Goal: Navigation & Orientation: Find specific page/section

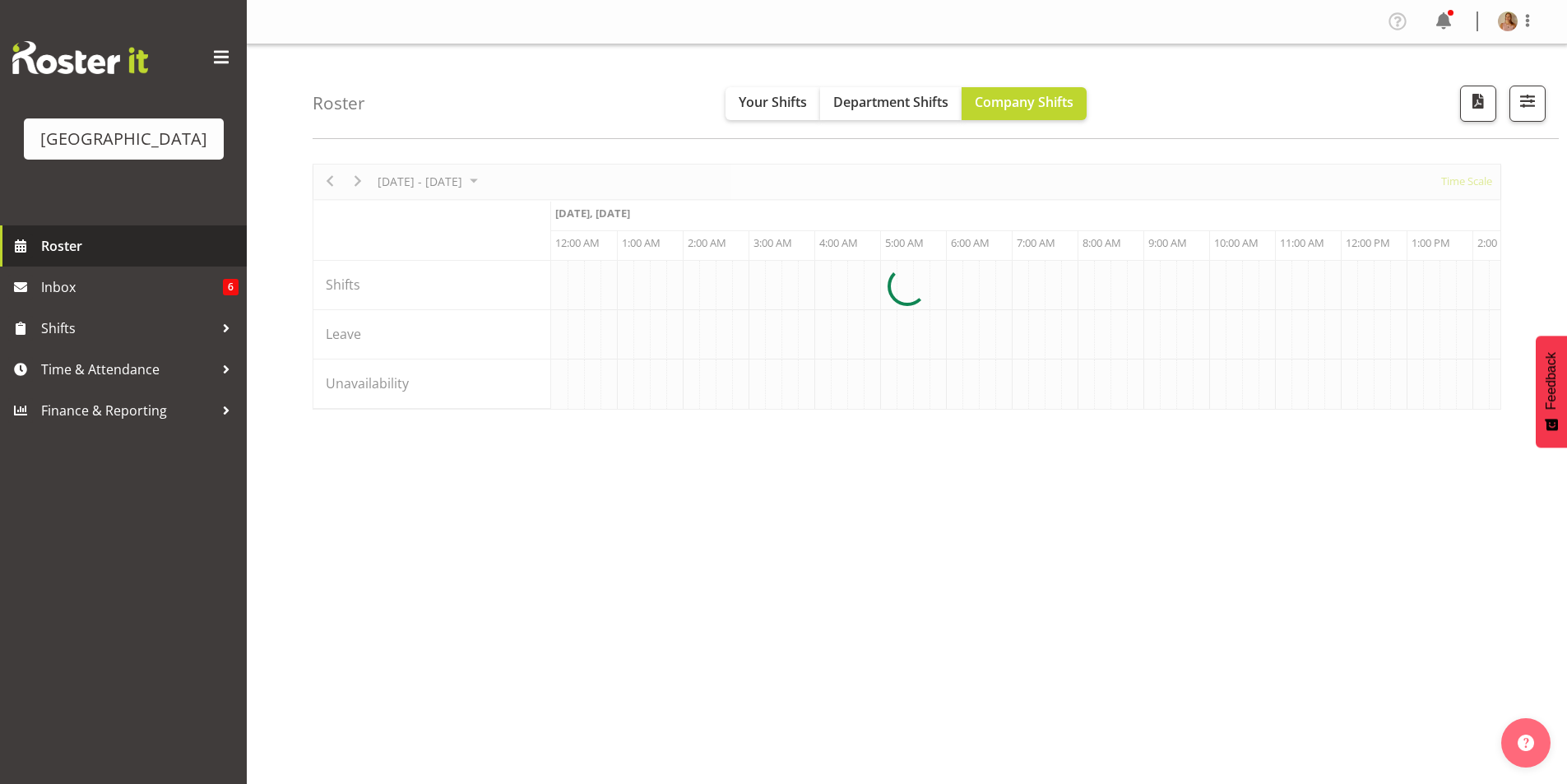
click at [67, 266] on link "Roster" at bounding box center [123, 246] width 247 height 41
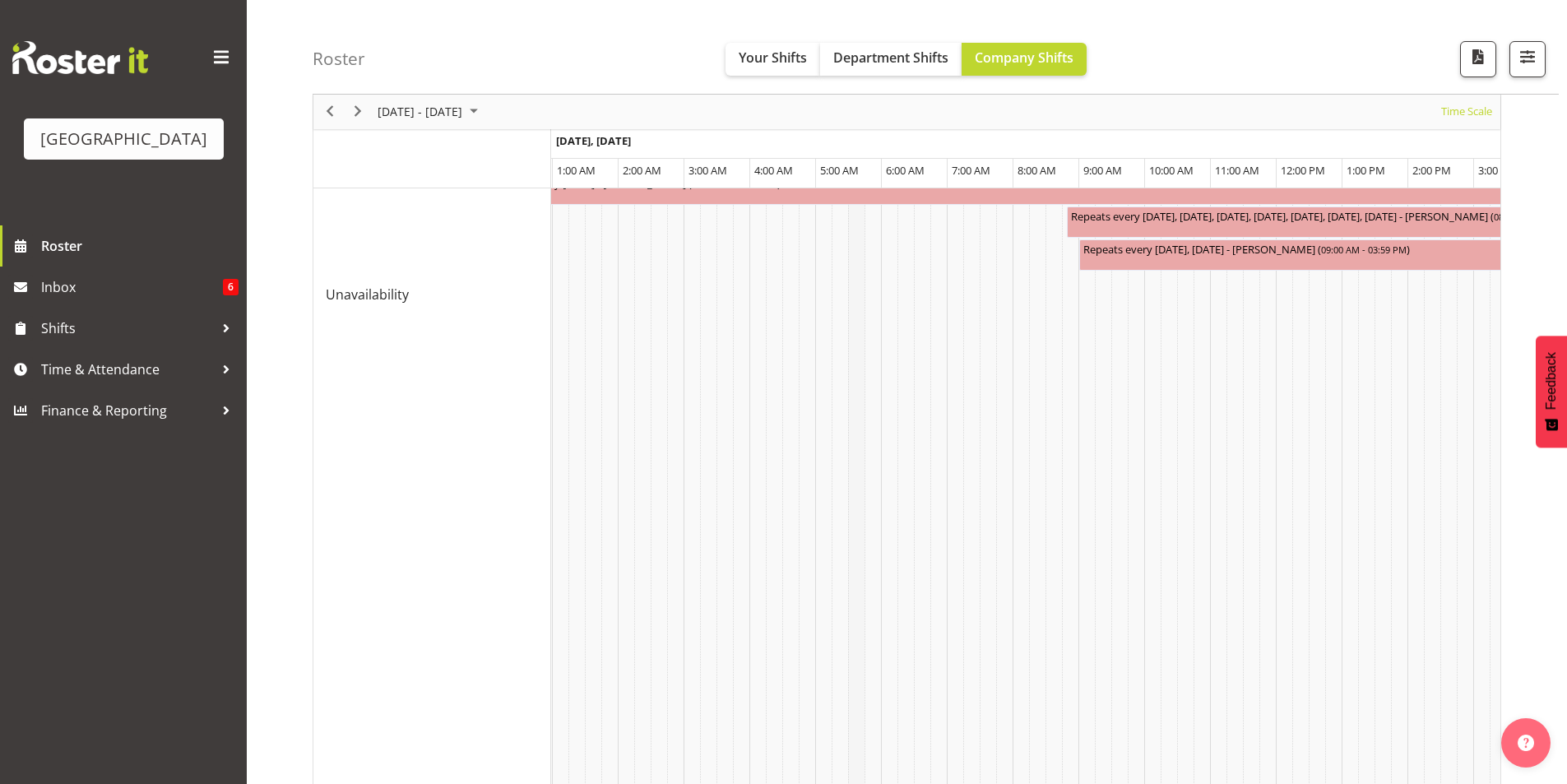
scroll to position [767, 0]
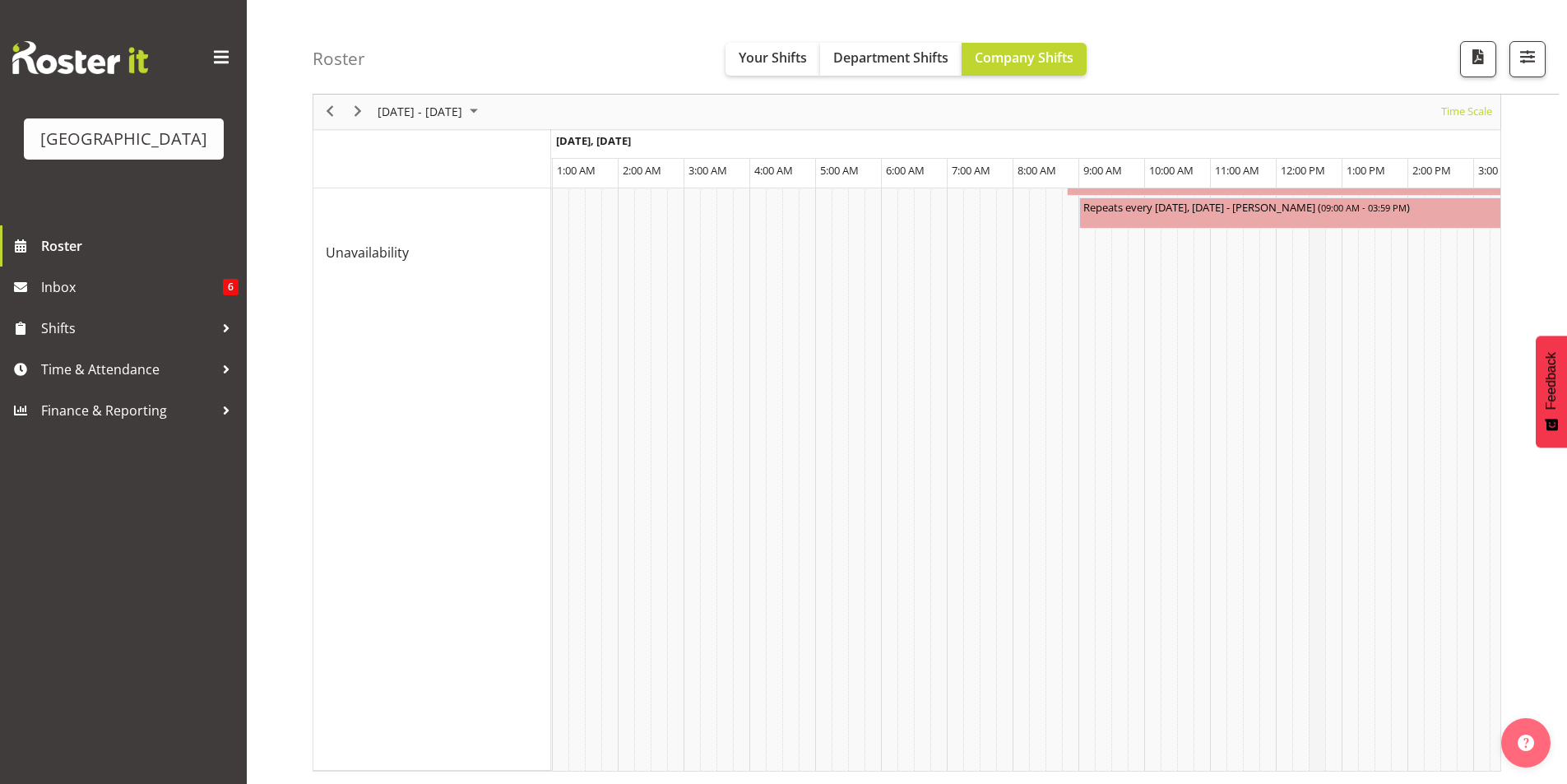
drag, startPoint x: 1289, startPoint y: 769, endPoint x: 1308, endPoint y: 752, distance: 25.5
click at [1311, 753] on div "[DATE] - [DATE] [DATE] Timeline Day Timeline Week Timeline Fortnight Timeline M…" at bounding box center [940, 90] width 1255 height 1387
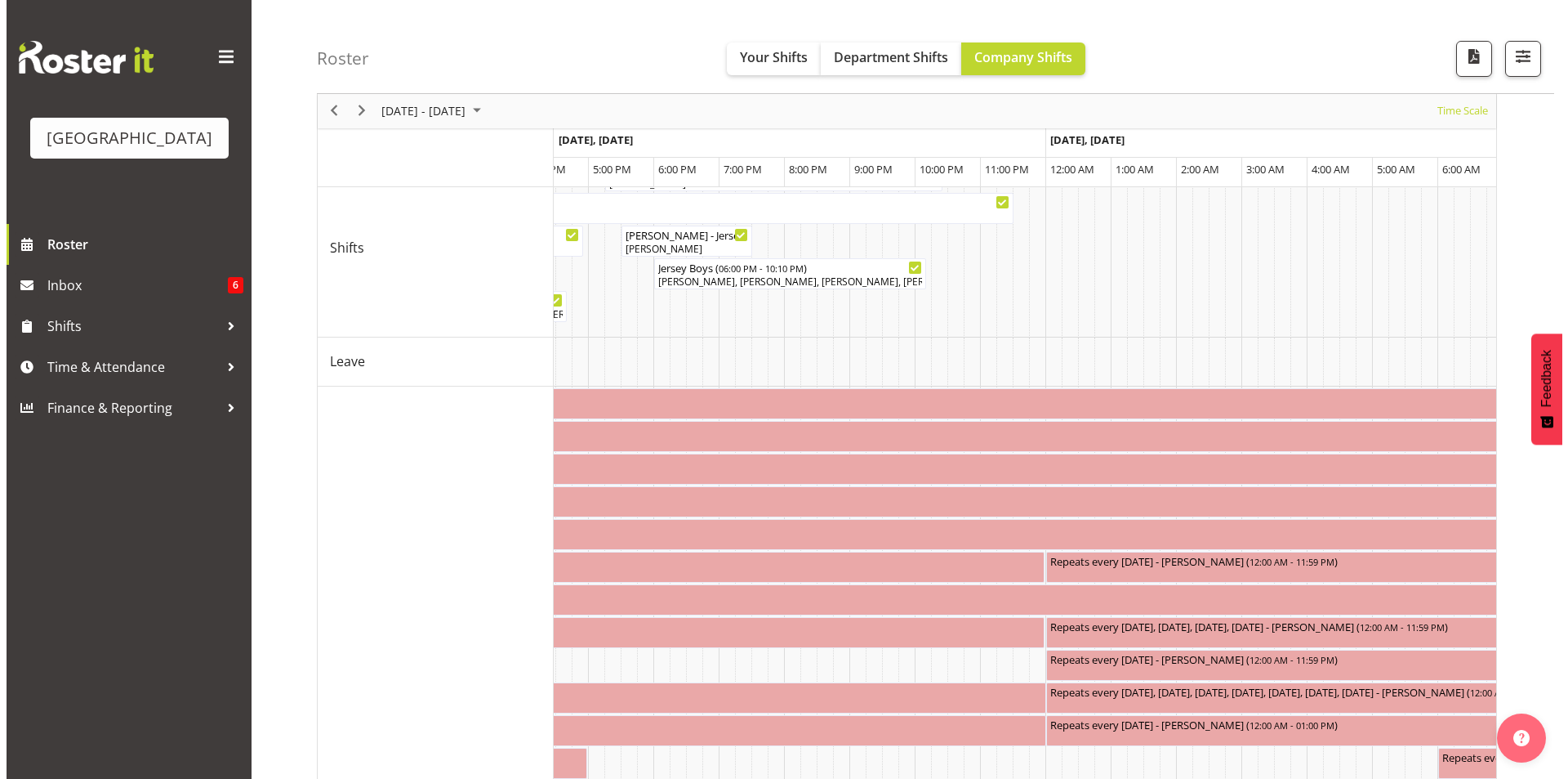
scroll to position [0, 0]
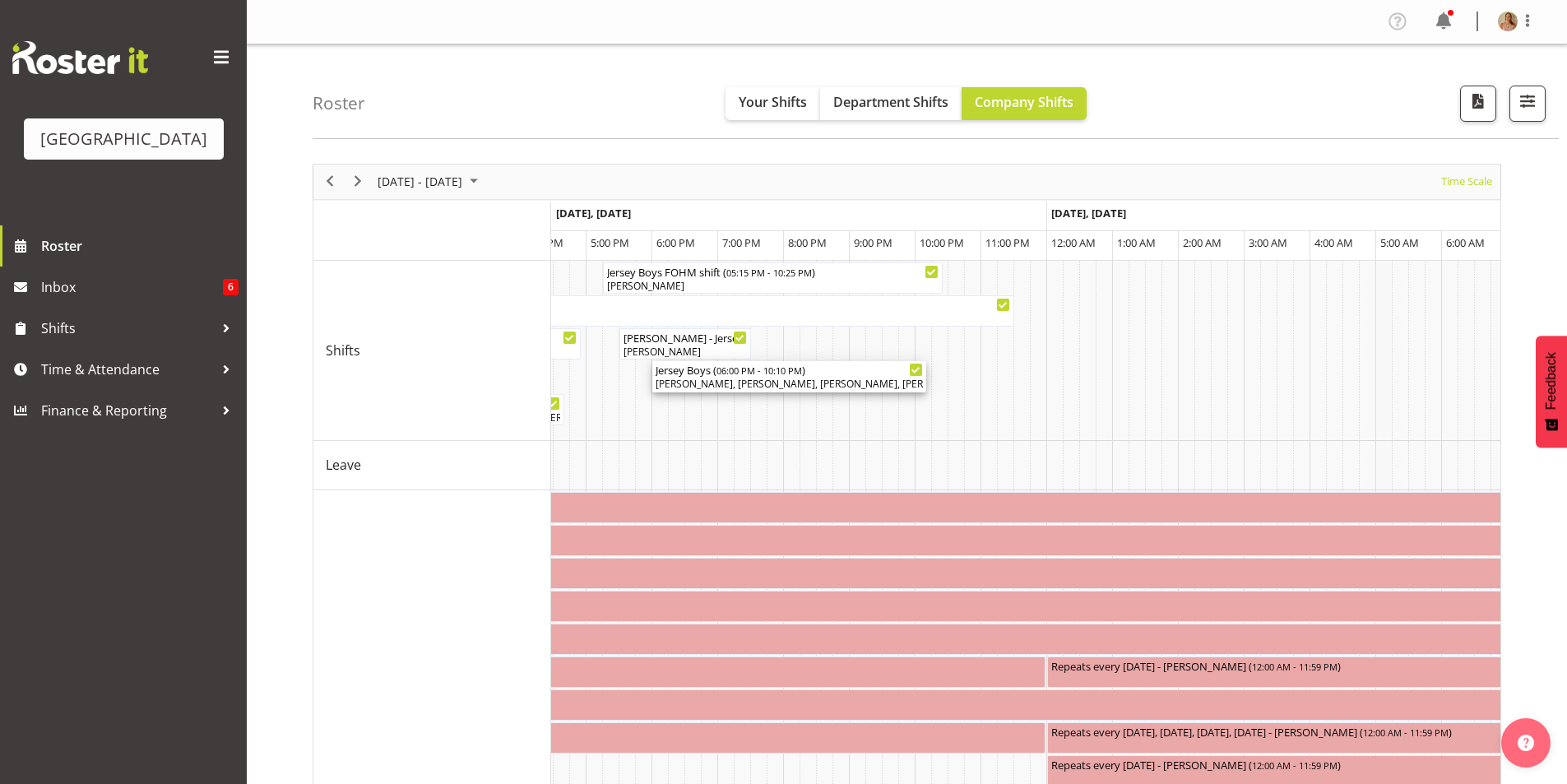
click at [701, 377] on div "Jersey Boys ( 06:00 PM - 10:10 PM ) [PERSON_NAME], [PERSON_NAME], [PERSON_NAME]…" at bounding box center [789, 376] width 267 height 31
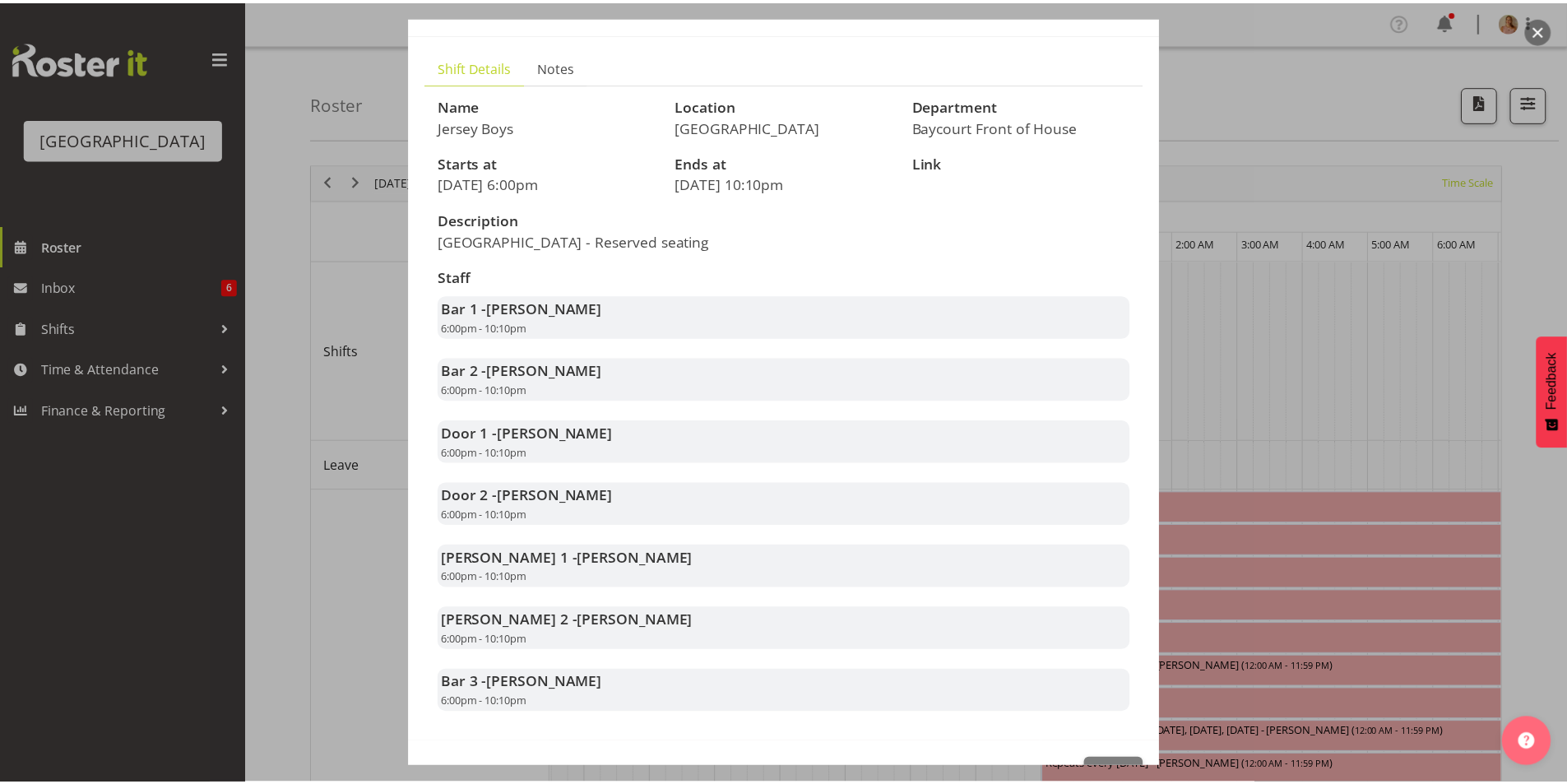
scroll to position [153, 0]
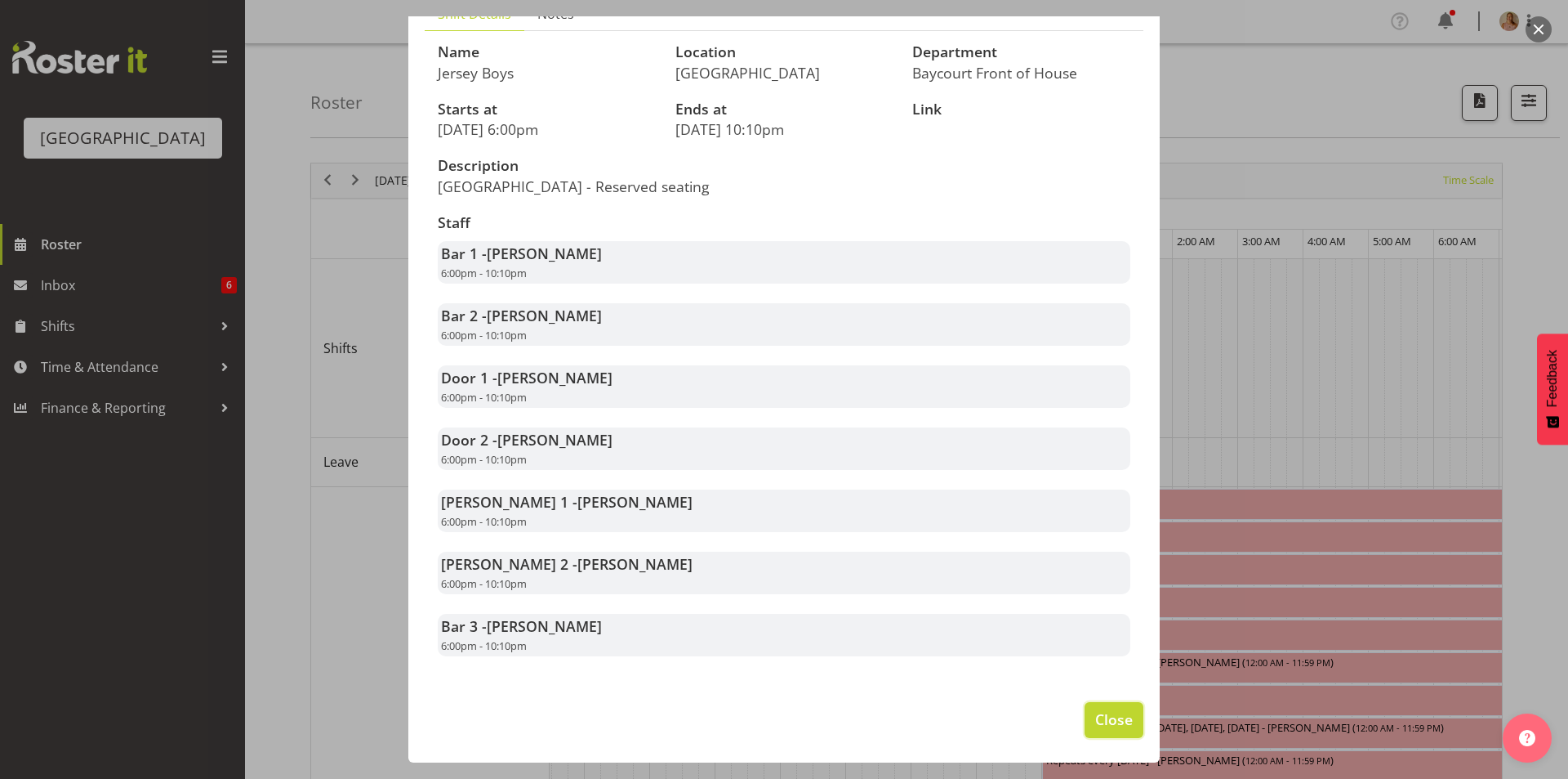
click at [1123, 728] on button "Close" at bounding box center [1113, 720] width 59 height 36
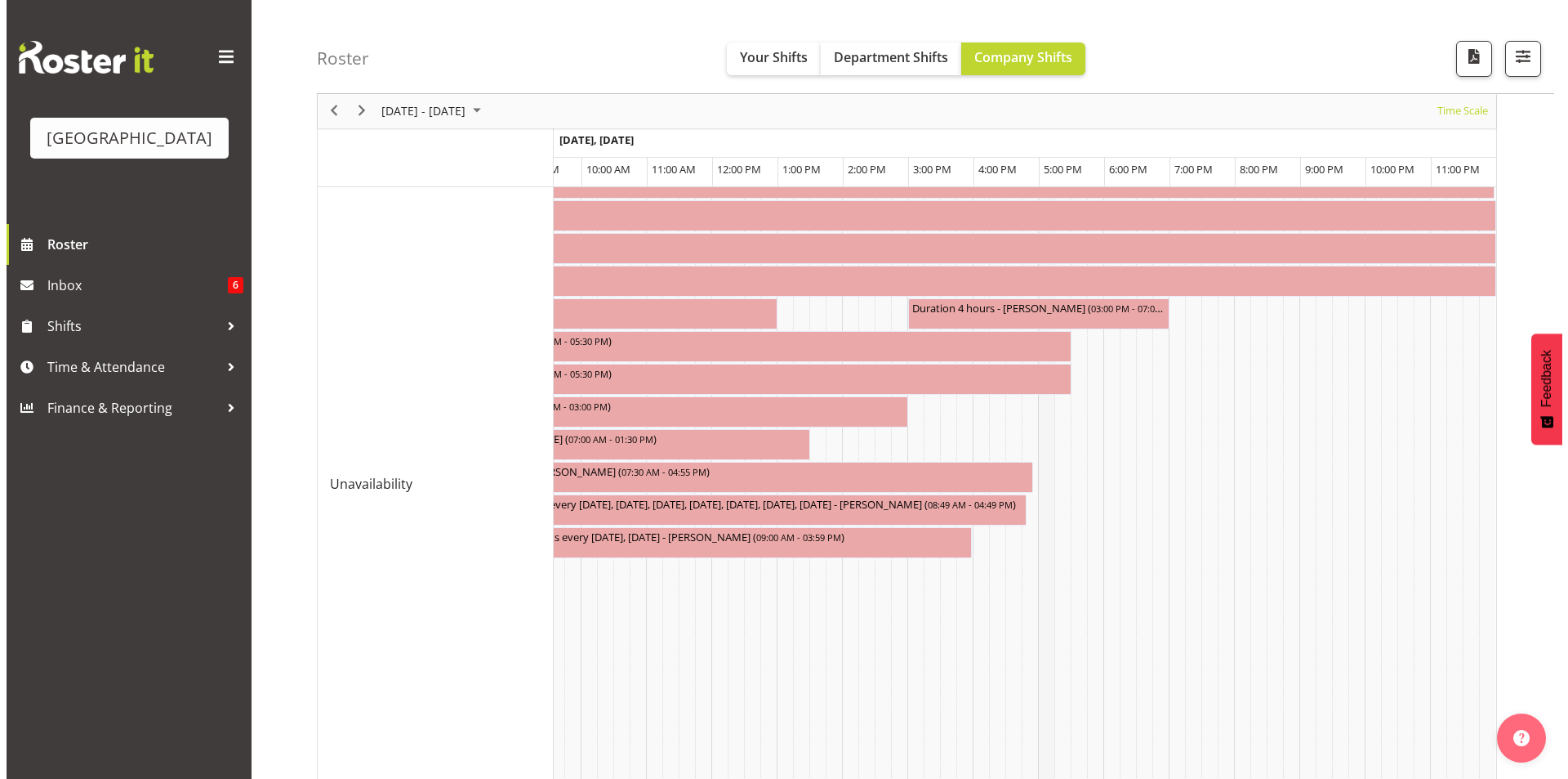
scroll to position [0, 0]
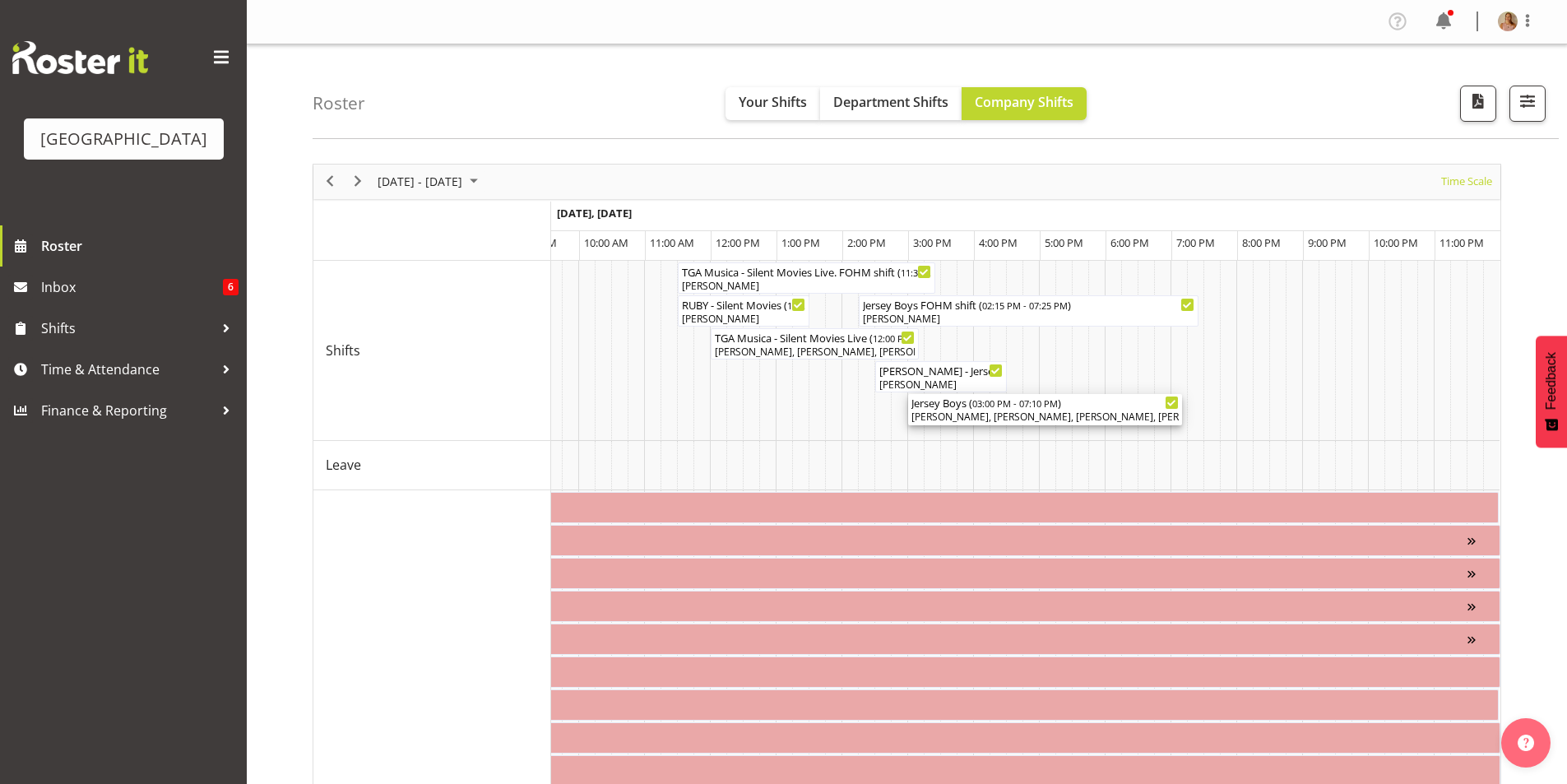
click at [1004, 406] on span "03:00 PM - 07:10 PM" at bounding box center [1015, 403] width 85 height 13
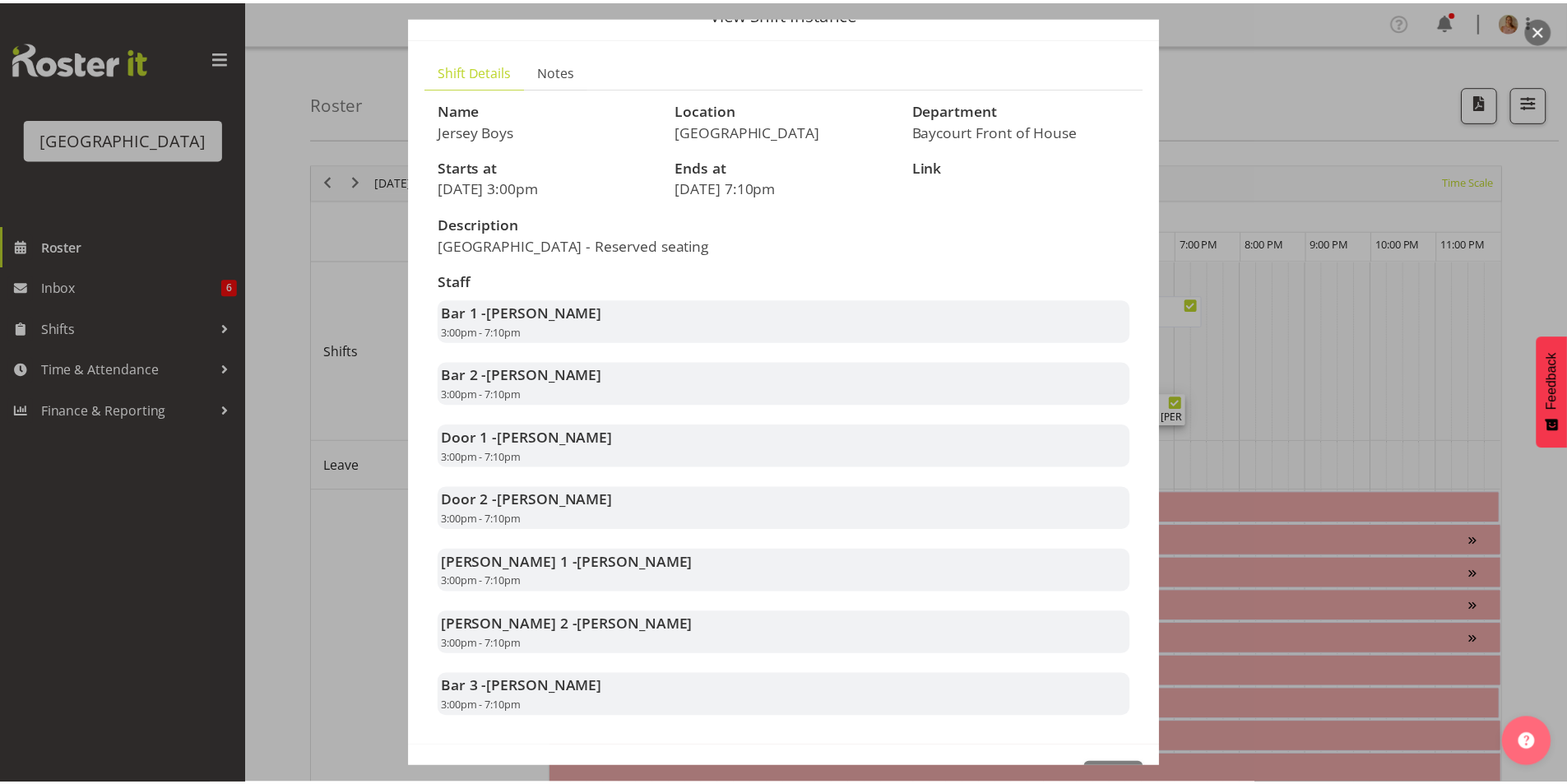
scroll to position [153, 0]
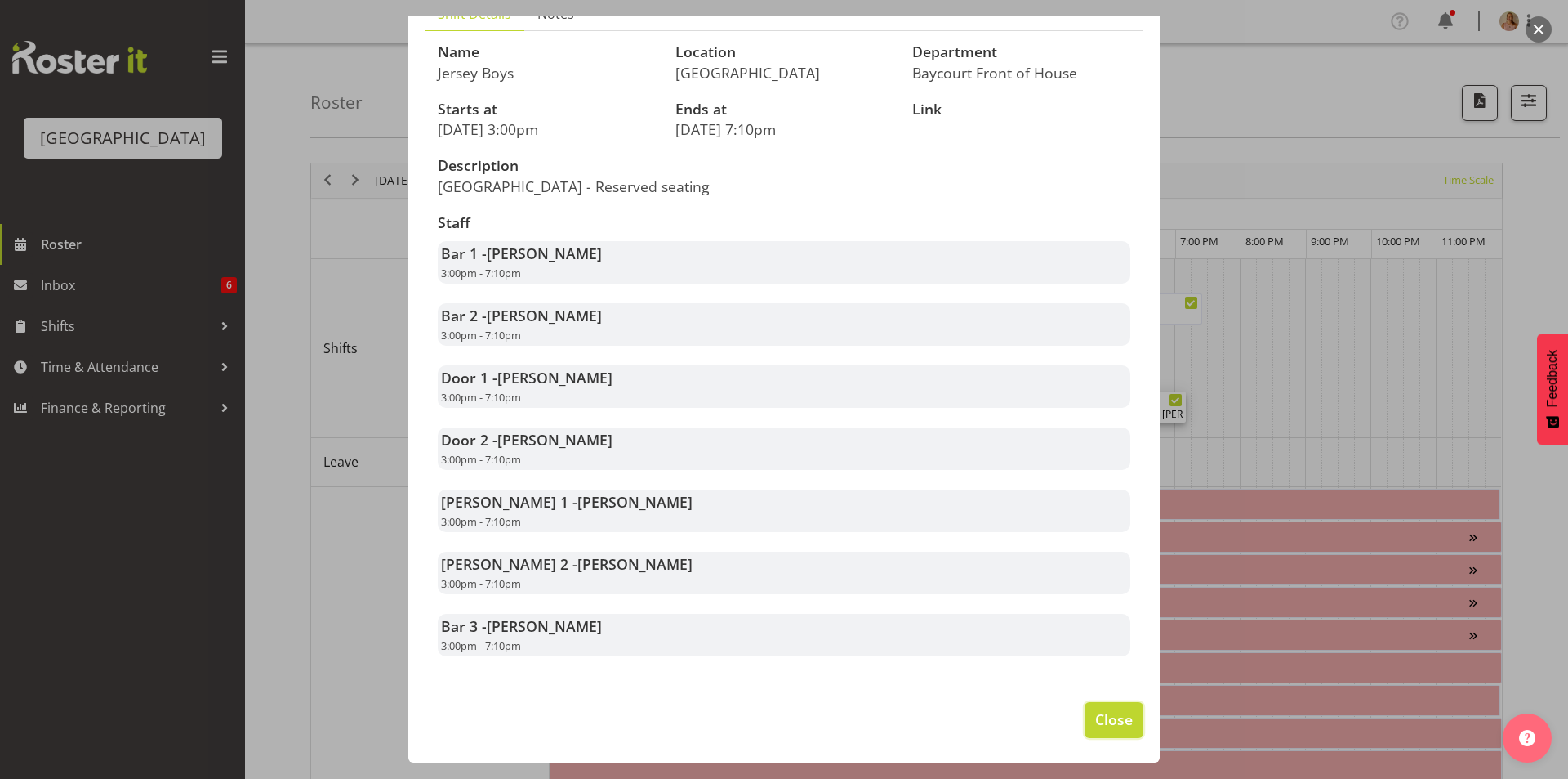
click at [1108, 715] on span "Close" at bounding box center [1113, 719] width 38 height 21
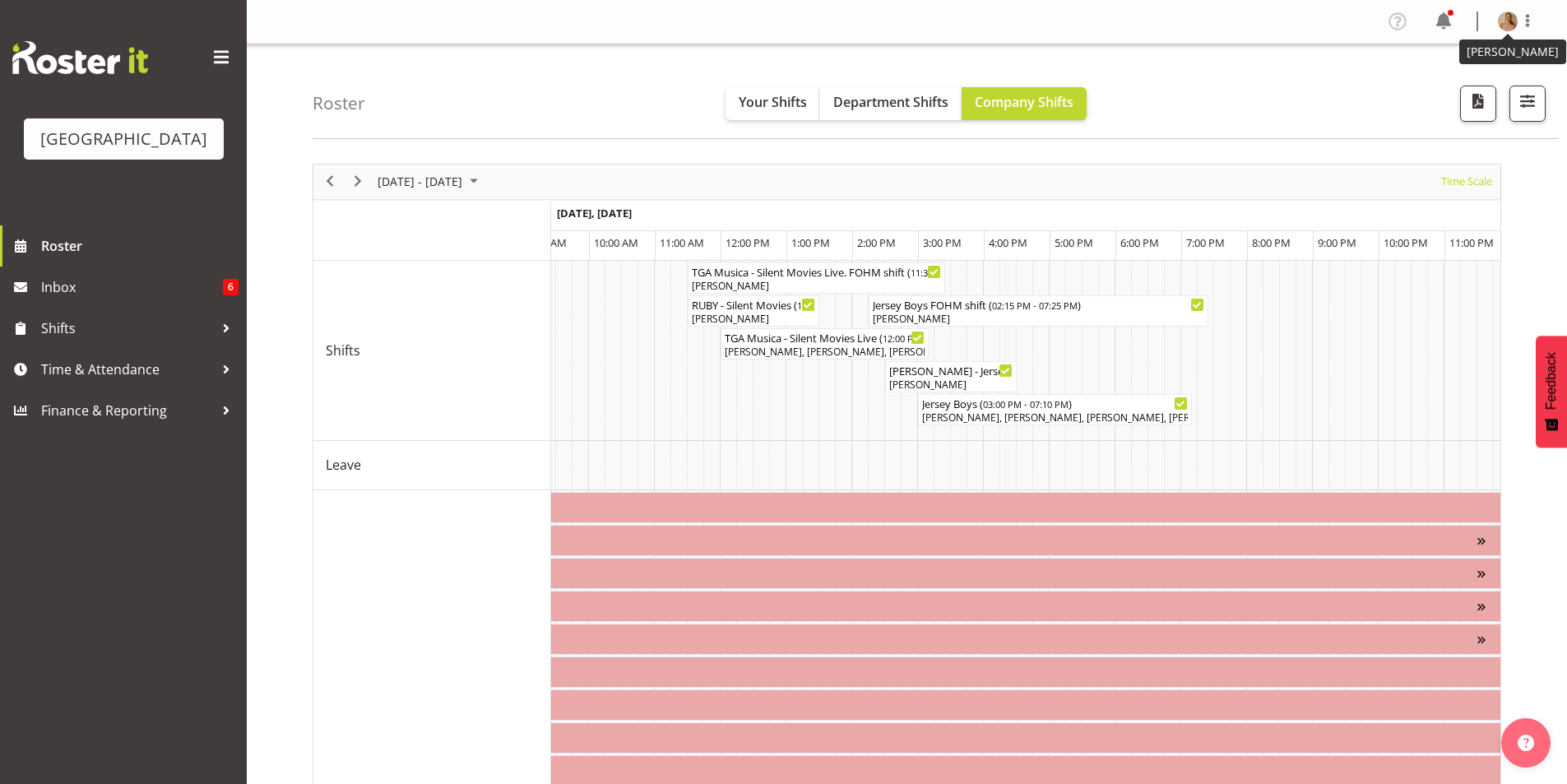
click at [1506, 13] on img at bounding box center [1508, 21] width 20 height 20
click at [1466, 90] on link "Log Out" at bounding box center [1459, 86] width 158 height 29
